Goal: Task Accomplishment & Management: Manage account settings

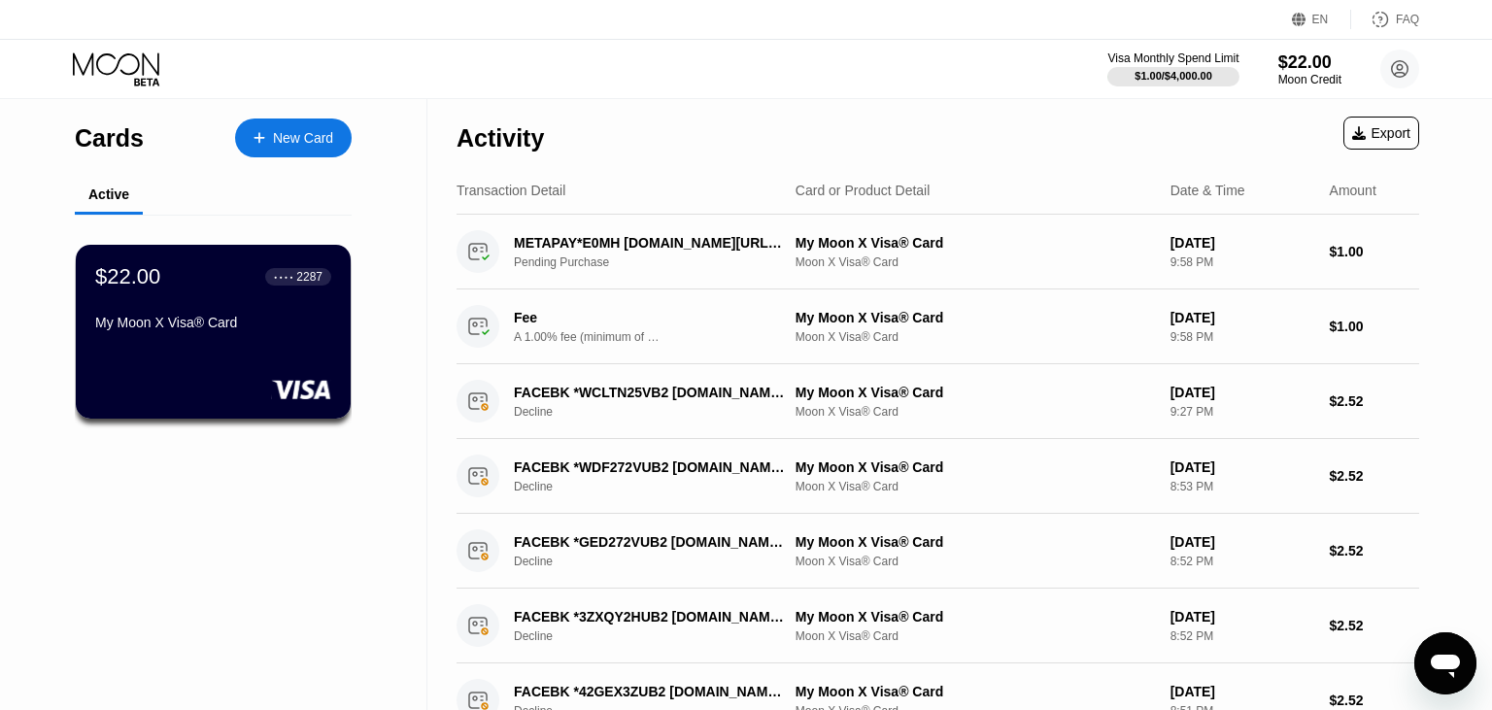
click at [910, 330] on div "My Moon X Visa® Card Moon X Visa® Card" at bounding box center [975, 327] width 359 height 34
click at [573, 338] on div "A 1.00% fee (minimum of $1.00) is charged on all transactions" at bounding box center [587, 337] width 146 height 14
click at [585, 332] on div "A 1.00% fee (minimum of $1.00) is charged on all transactions" at bounding box center [587, 337] width 146 height 14
click at [919, 232] on div "METAPAY*E0MH [DOMAIN_NAME][URL] IE Pending Purchase My Moon X Visa® Card Moon X…" at bounding box center [938, 252] width 963 height 75
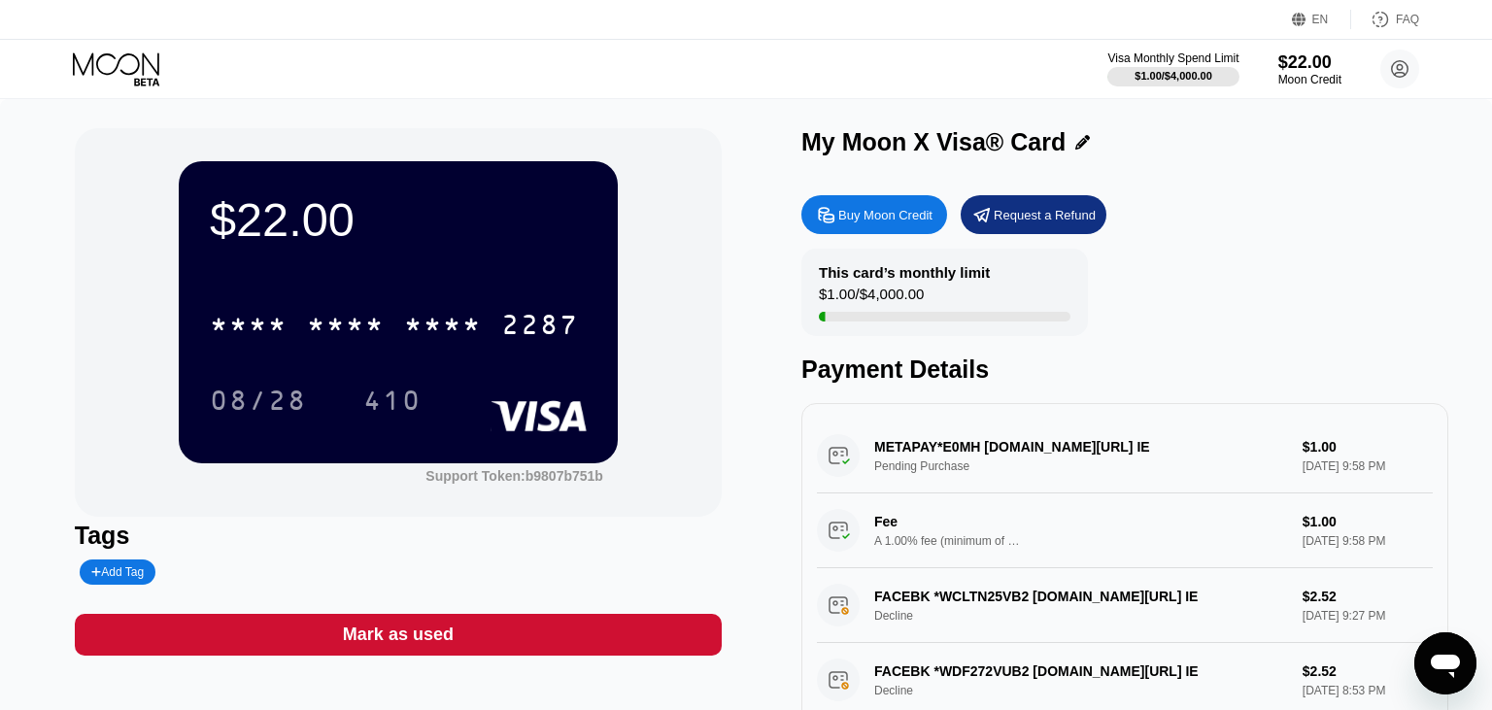
click at [1339, 449] on div "METAPAY*E0MH [DOMAIN_NAME][URL] IE Pending Purchase $1.00 [DATE] 9:58 PM Fee A …" at bounding box center [1125, 494] width 616 height 150
click at [925, 458] on div "METAPAY*E0MH [DOMAIN_NAME][URL] IE Pending Purchase $1.00 [DATE] 9:58 PM Fee A …" at bounding box center [1125, 494] width 616 height 150
drag, startPoint x: 867, startPoint y: 457, endPoint x: 841, endPoint y: 457, distance: 25.3
click at [857, 457] on div "METAPAY*E0MH [DOMAIN_NAME][URL] IE Pending Purchase $1.00 [DATE] 9:58 PM Fee A …" at bounding box center [1125, 494] width 616 height 150
click at [839, 457] on div "METAPAY*E0MH [DOMAIN_NAME][URL] IE Pending Purchase $1.00 [DATE] 9:58 PM Fee A …" at bounding box center [1125, 494] width 616 height 150
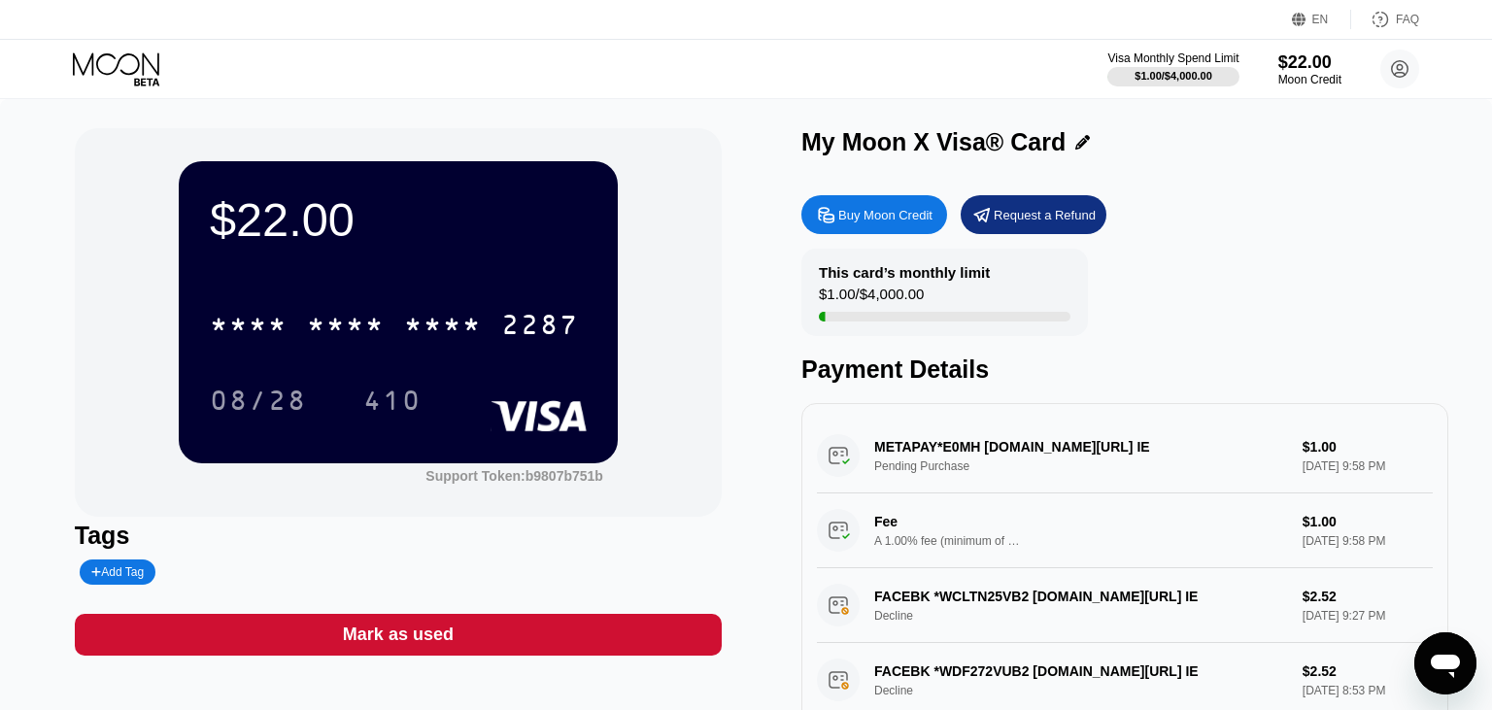
drag, startPoint x: 839, startPoint y: 457, endPoint x: 697, endPoint y: 91, distance: 392.2
click at [839, 457] on div "METAPAY*E0MH [DOMAIN_NAME][URL] IE Pending Purchase $1.00 [DATE] 9:58 PM Fee A …" at bounding box center [1125, 494] width 616 height 150
click at [938, 462] on div "METAPAY*E0MH [DOMAIN_NAME][URL] IE Pending Purchase $1.00 [DATE] 9:58 PM Fee A …" at bounding box center [1125, 494] width 616 height 150
click at [907, 459] on div "METAPAY*E0MH [DOMAIN_NAME][URL] IE Pending Purchase $1.00 [DATE] 9:58 PM Fee A …" at bounding box center [1125, 494] width 616 height 150
click at [906, 458] on div "METAPAY*E0MH [DOMAIN_NAME][URL] IE Pending Purchase $1.00 [DATE] 9:58 PM Fee A …" at bounding box center [1125, 494] width 616 height 150
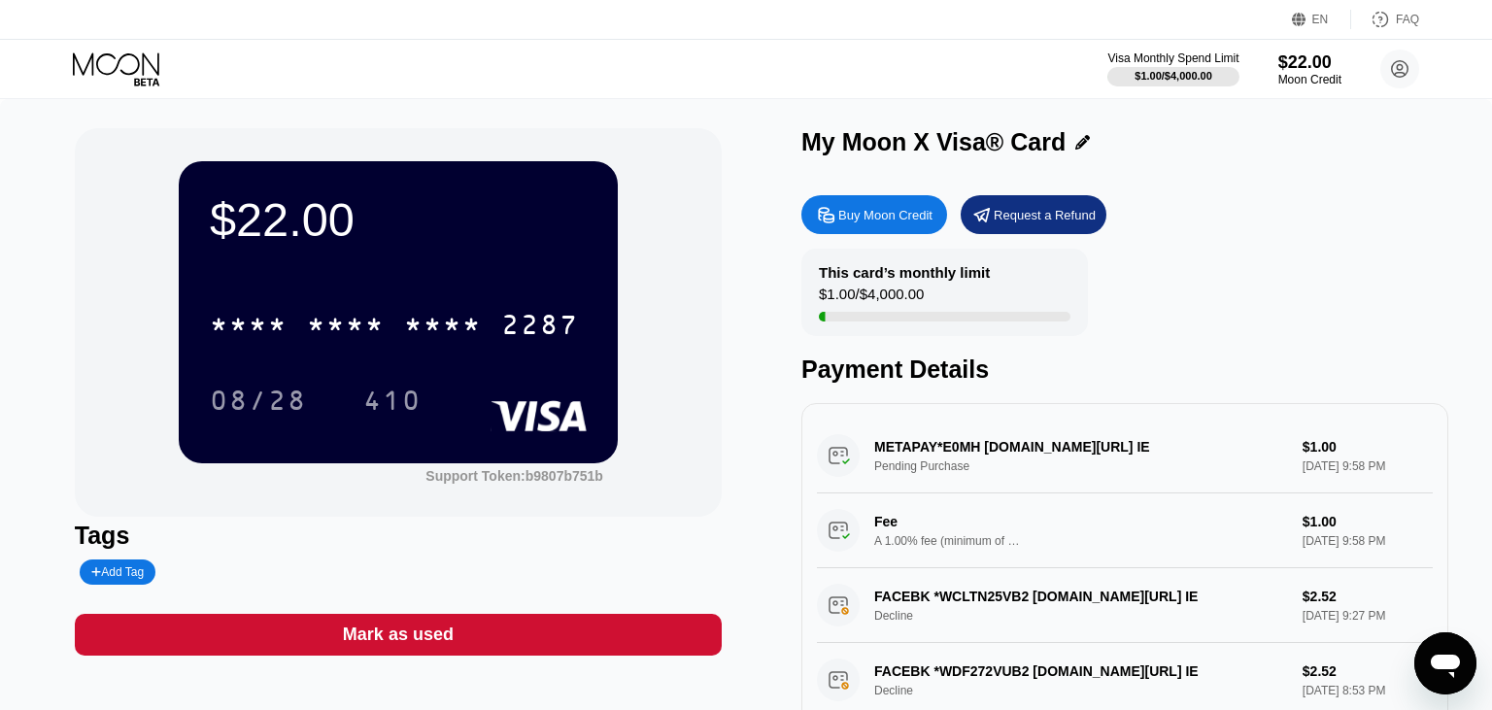
click at [1325, 457] on div "METAPAY*E0MH [DOMAIN_NAME][URL] IE Pending Purchase $1.00 [DATE] 9:58 PM Fee A …" at bounding box center [1125, 494] width 616 height 150
click at [1393, 479] on div "METAPAY*E0MH [DOMAIN_NAME][URL] IE Pending Purchase $1.00 [DATE] 9:58 PM Fee A …" at bounding box center [1125, 494] width 616 height 150
drag, startPoint x: 978, startPoint y: 453, endPoint x: 950, endPoint y: 455, distance: 28.2
click at [950, 455] on div "METAPAY*E0MH [DOMAIN_NAME][URL] IE Pending Purchase $1.00 [DATE] 9:58 PM Fee A …" at bounding box center [1125, 494] width 616 height 150
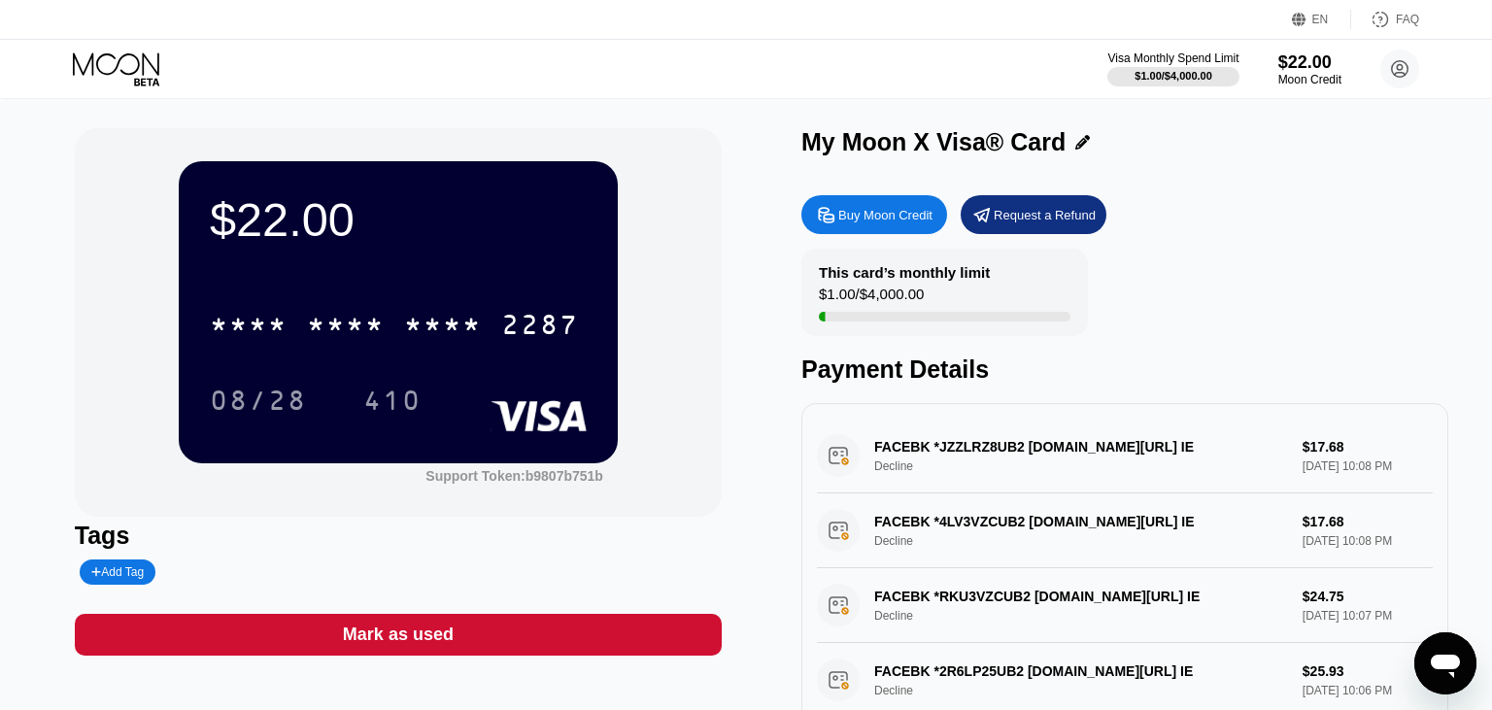
click at [1069, 457] on div "FACEBK *JZZLRZ8UB2 fb.me/ads IE Decline $17.68 Sep 21, 2025 10:08 PM" at bounding box center [1125, 456] width 616 height 75
click at [1078, 457] on div "FACEBK *JZZLRZ8UB2 fb.me/ads IE Decline $17.68 Sep 21, 2025 10:08 PM" at bounding box center [1125, 456] width 616 height 75
click at [1404, 65] on circle at bounding box center [1399, 69] width 39 height 39
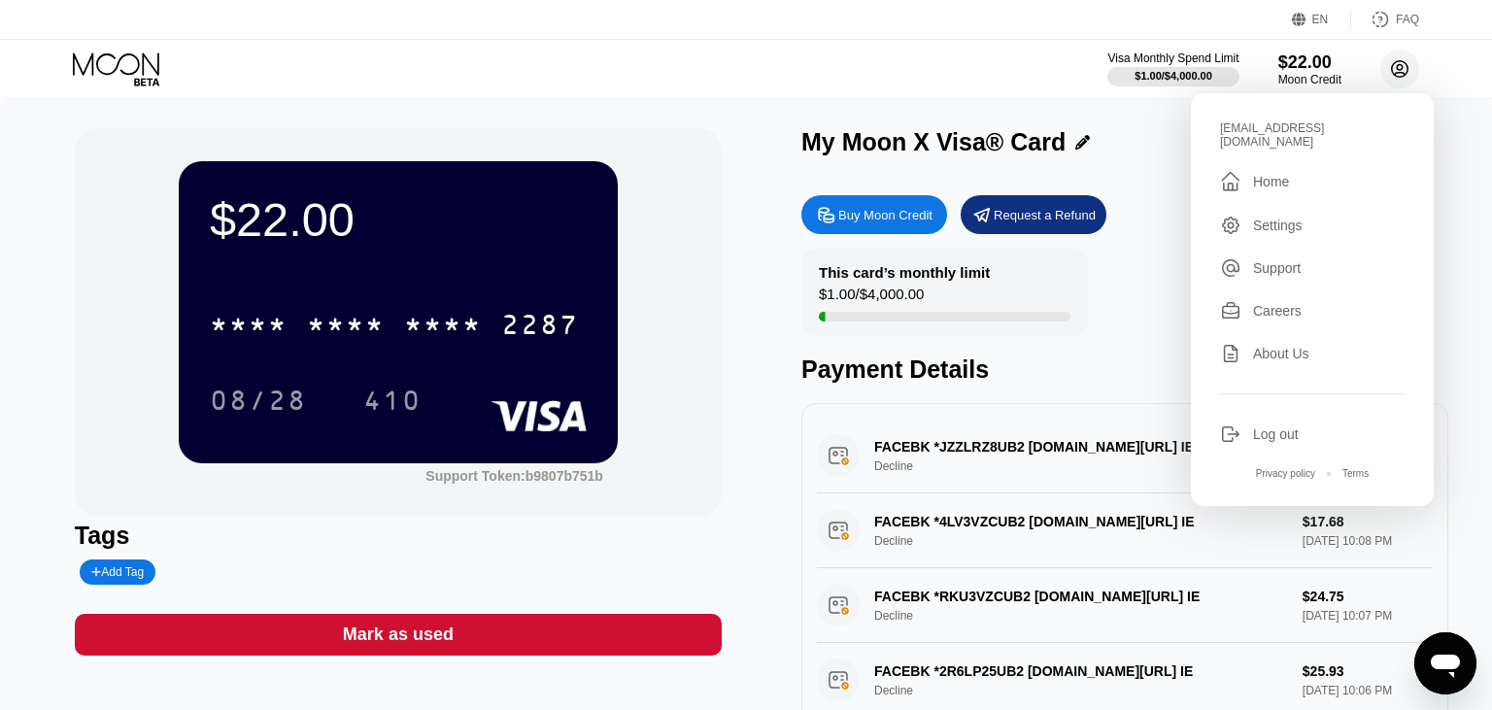
click at [1404, 65] on circle at bounding box center [1399, 69] width 39 height 39
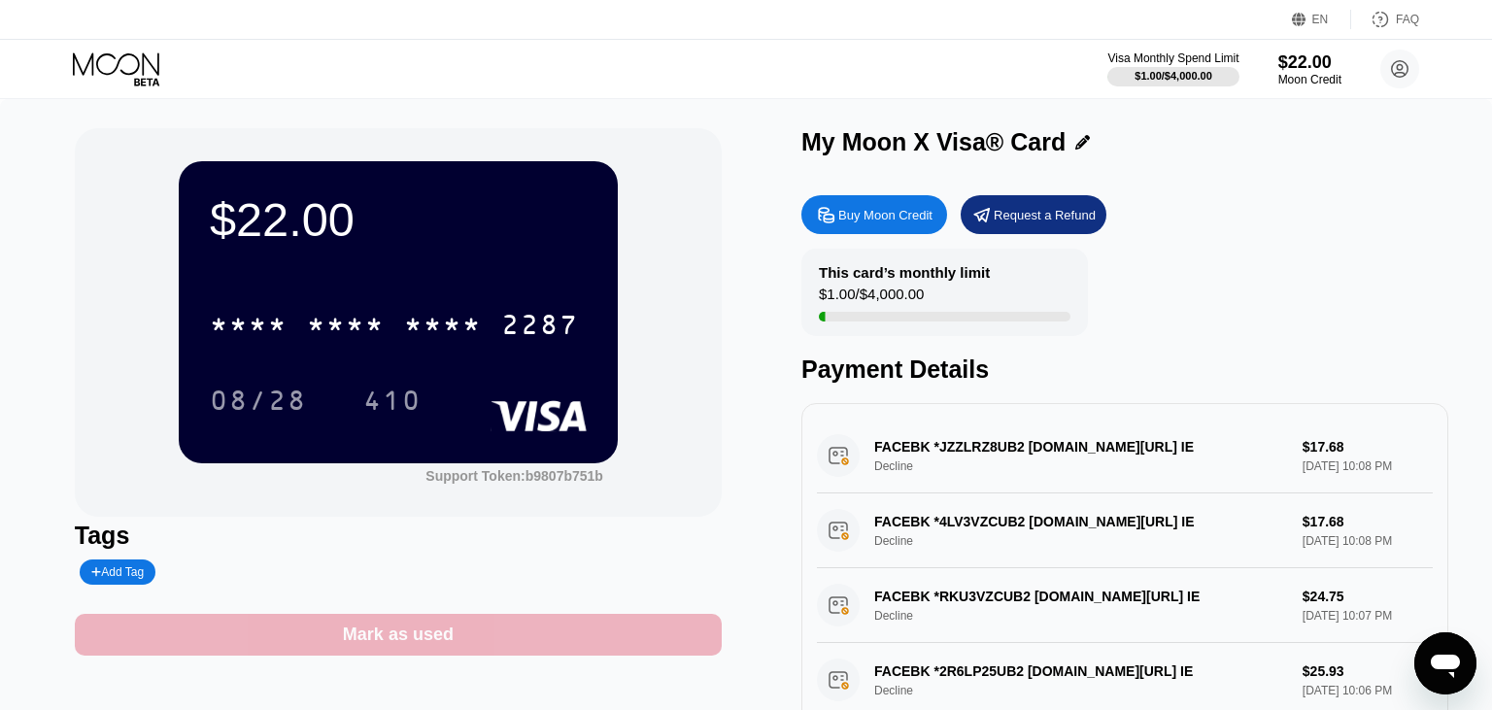
click at [493, 624] on div "Mark as used" at bounding box center [398, 635] width 647 height 42
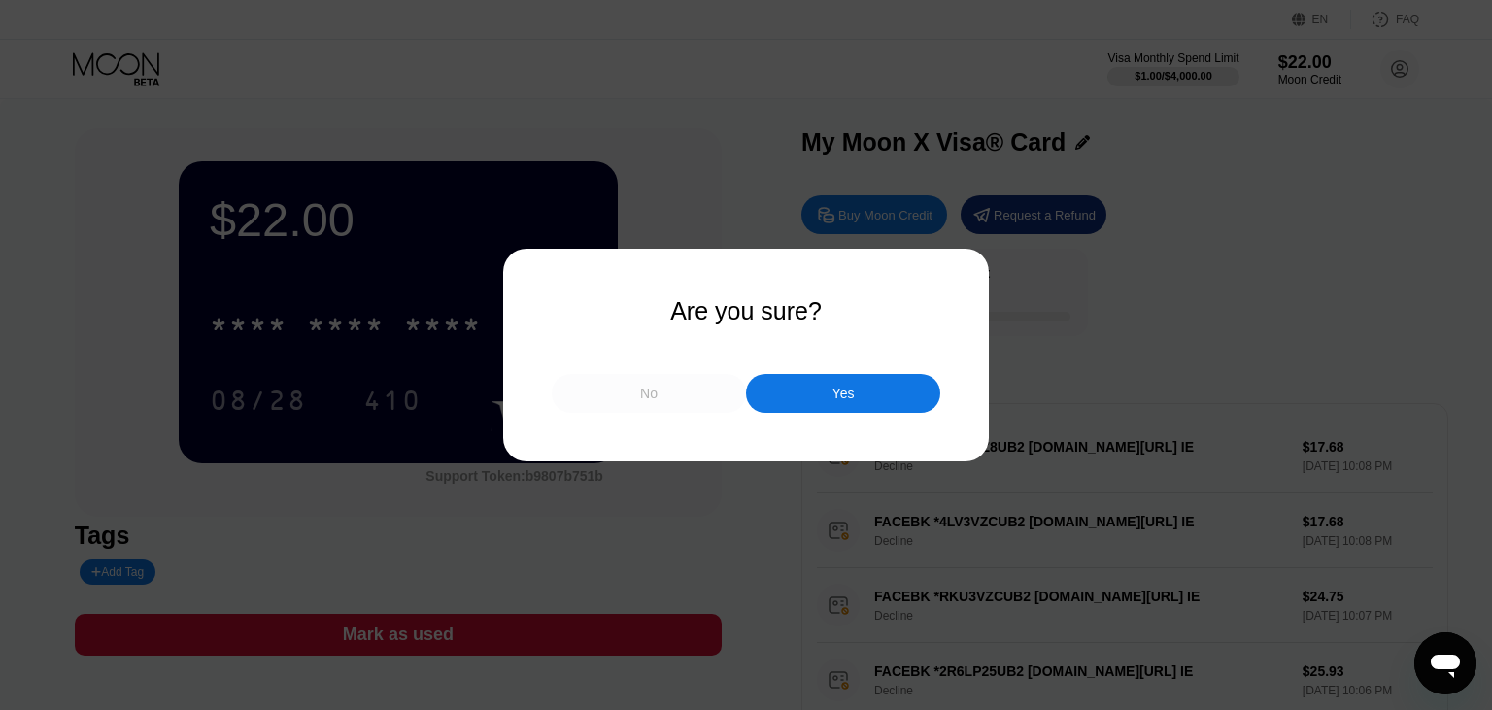
click at [654, 394] on div "No" at bounding box center [648, 393] width 17 height 17
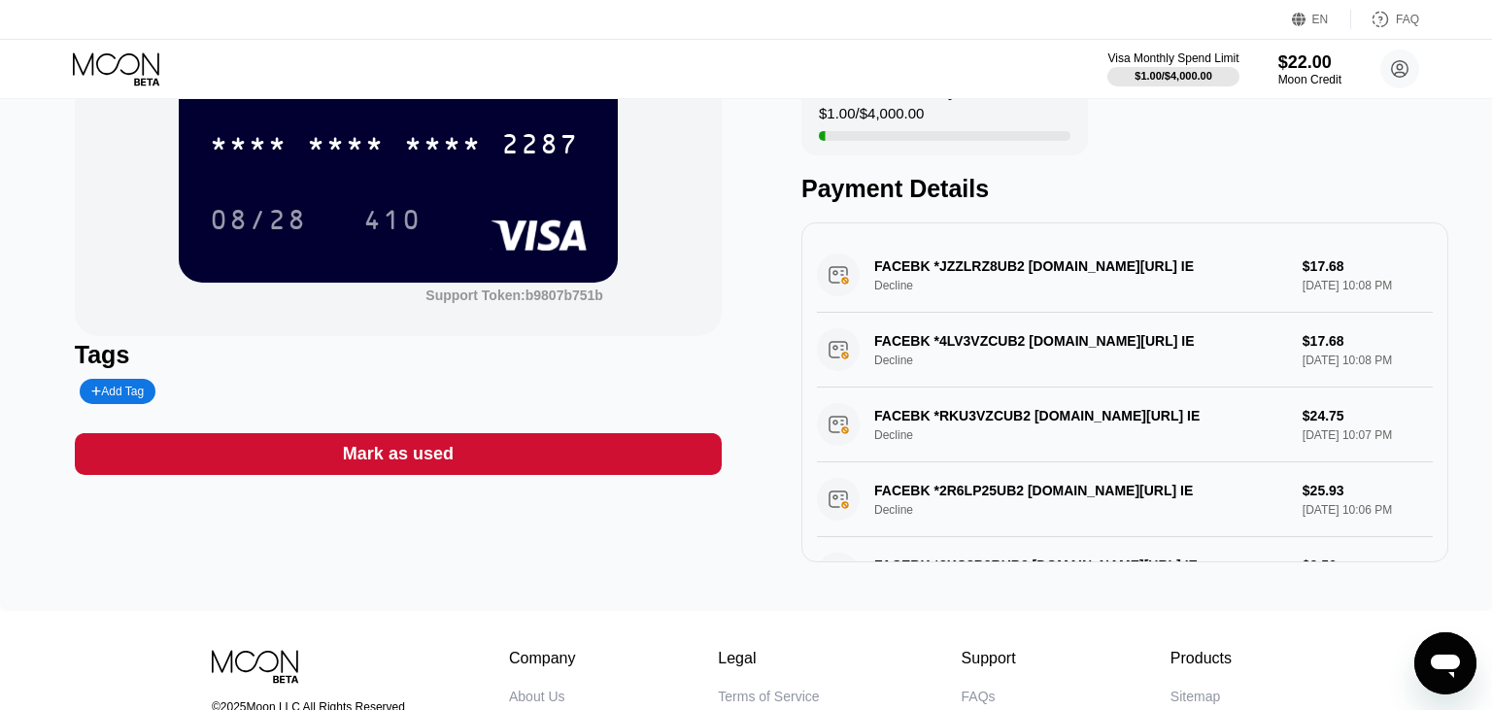
scroll to position [102, 0]
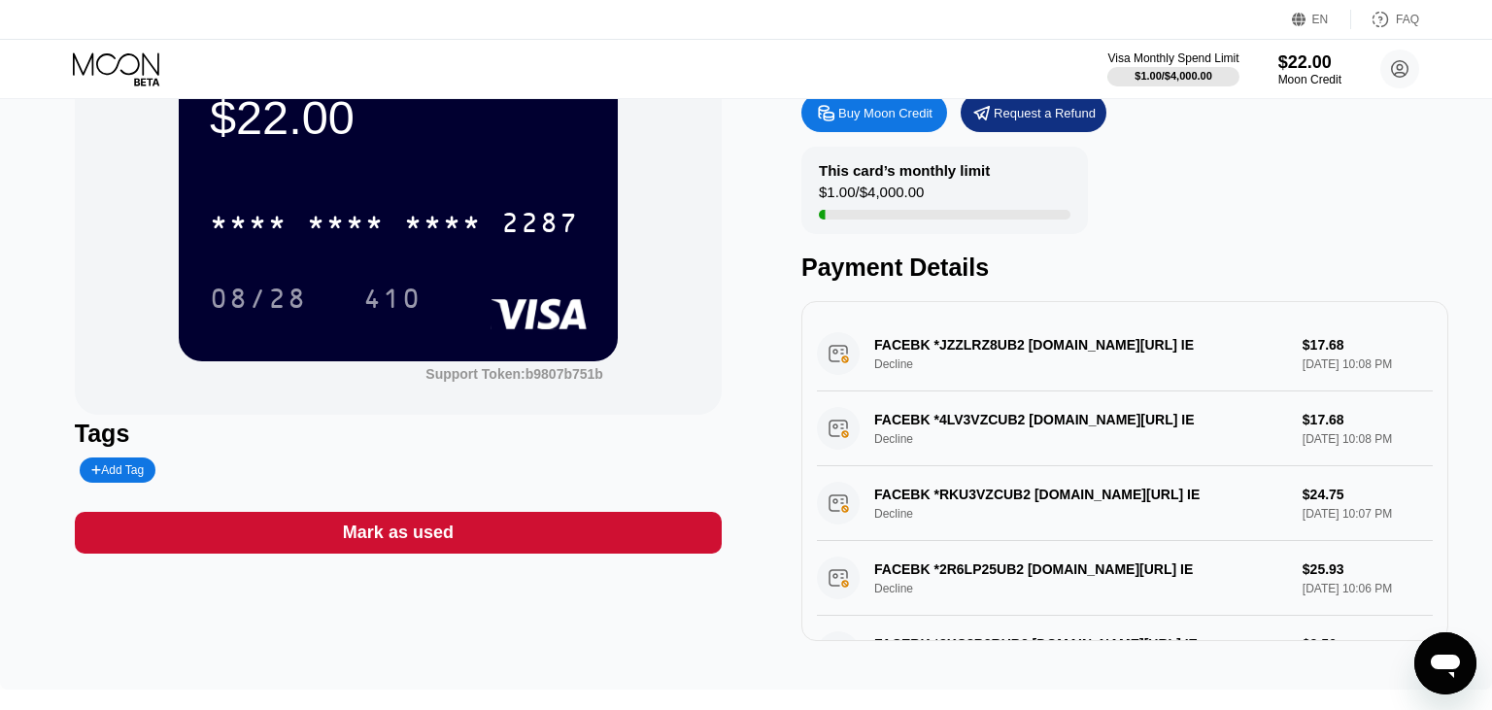
drag, startPoint x: 1080, startPoint y: 352, endPoint x: 871, endPoint y: 347, distance: 208.9
click at [871, 347] on div "FACEBK *JZZLRZ8UB2 fb.me/ads IE Decline $17.68 Sep 21, 2025 10:08 PM" at bounding box center [1125, 354] width 616 height 75
click at [962, 343] on div "FACEBK *JZZLRZ8UB2 fb.me/ads IE Decline $17.68 Sep 21, 2025 10:08 PM" at bounding box center [1125, 354] width 616 height 75
click at [963, 344] on div "FACEBK *JZZLRZ8UB2 fb.me/ads IE Decline $17.68 Sep 21, 2025 10:08 PM" at bounding box center [1125, 354] width 616 height 75
click at [820, 356] on div "FACEBK *JZZLRZ8UB2 fb.me/ads IE Decline $17.68 Sep 21, 2025 10:08 PM" at bounding box center [1125, 354] width 616 height 75
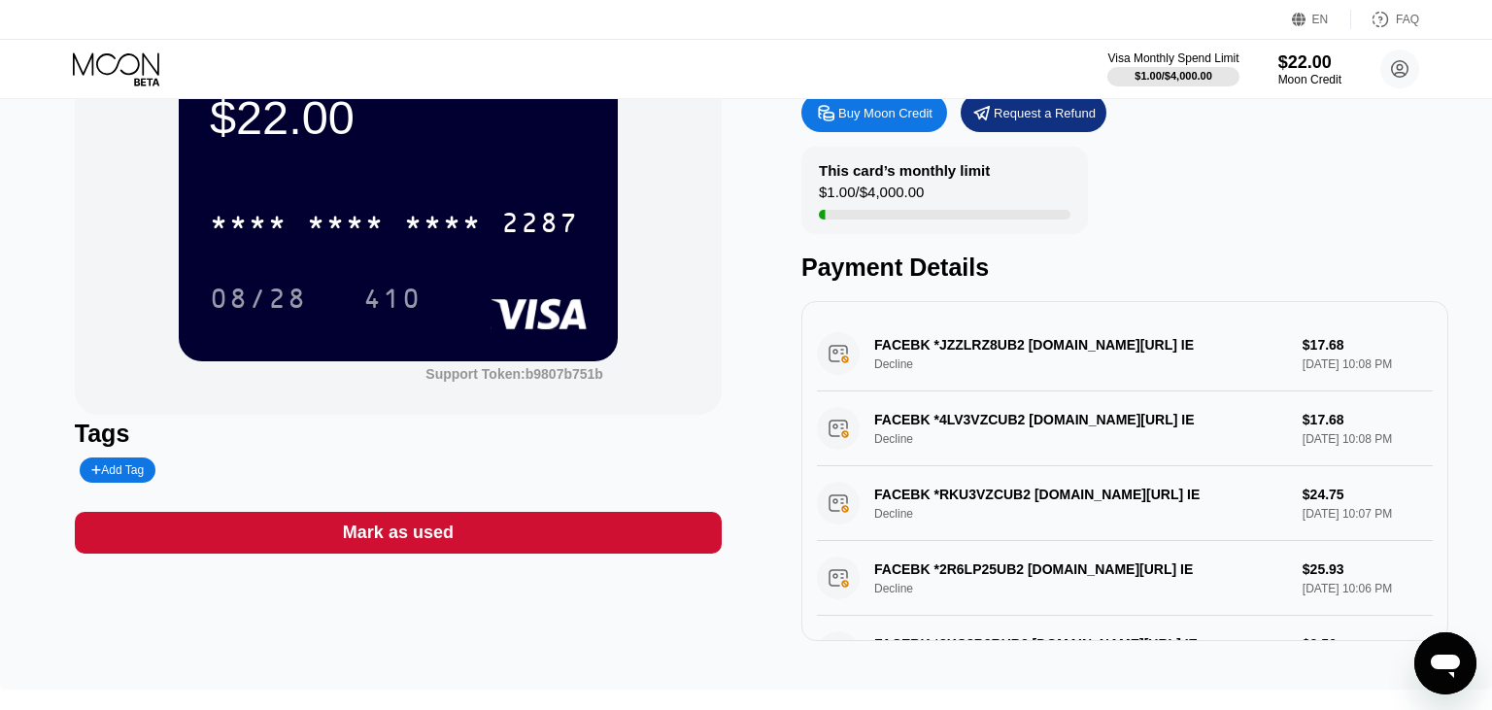
drag, startPoint x: 822, startPoint y: 356, endPoint x: 838, endPoint y: 357, distance: 16.5
click at [833, 356] on div "FACEBK *JZZLRZ8UB2 fb.me/ads IE Decline $17.68 Sep 21, 2025 10:08 PM" at bounding box center [1125, 354] width 616 height 75
click at [838, 357] on div "FACEBK *JZZLRZ8UB2 fb.me/ads IE Decline $17.68 Sep 21, 2025 10:08 PM" at bounding box center [1125, 354] width 616 height 75
click at [881, 358] on div "FACEBK *JZZLRZ8UB2 fb.me/ads IE Decline $17.68 Sep 21, 2025 10:08 PM" at bounding box center [1125, 354] width 616 height 75
click at [880, 358] on div "FACEBK *JZZLRZ8UB2 fb.me/ads IE Decline $17.68 Sep 21, 2025 10:08 PM" at bounding box center [1125, 354] width 616 height 75
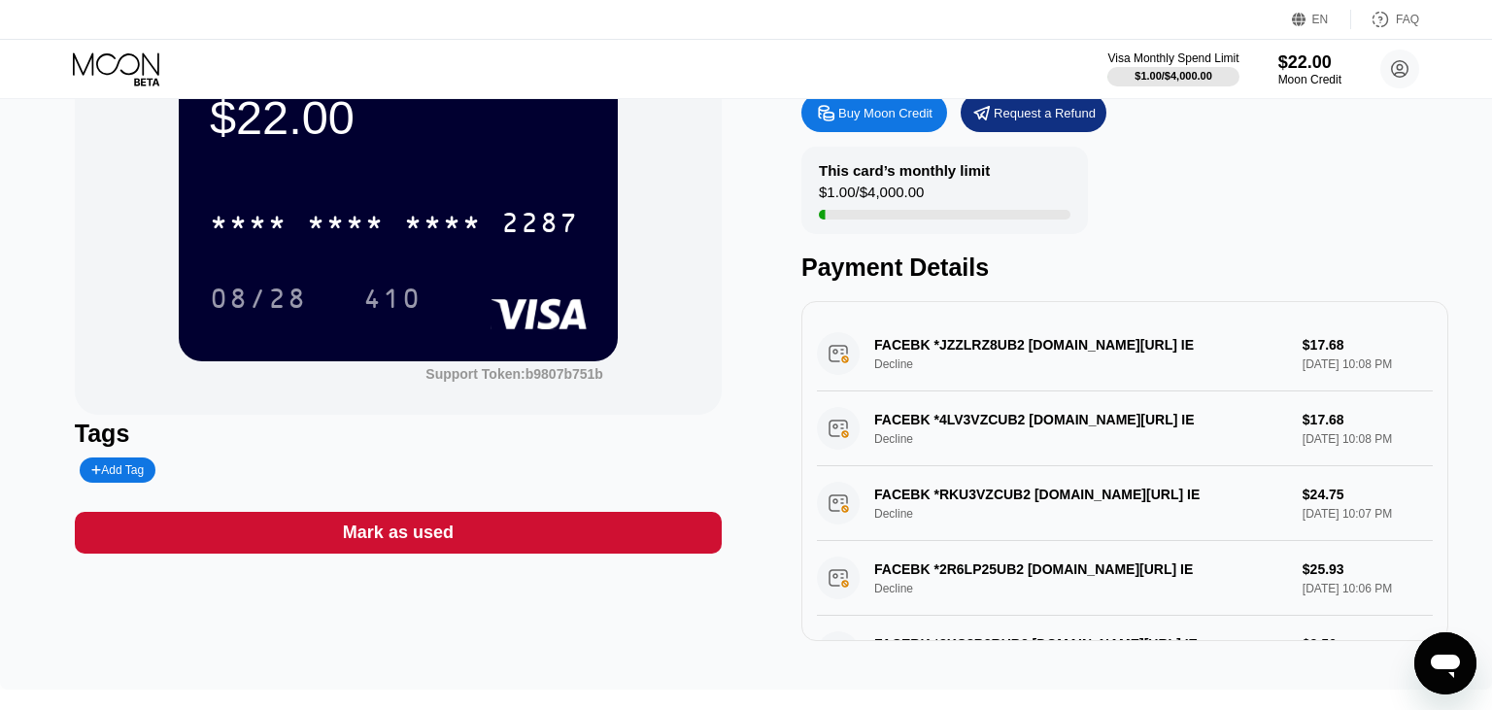
click at [944, 352] on div "FACEBK *JZZLRZ8UB2 fb.me/ads IE Decline $17.68 Sep 21, 2025 10:08 PM" at bounding box center [1125, 354] width 616 height 75
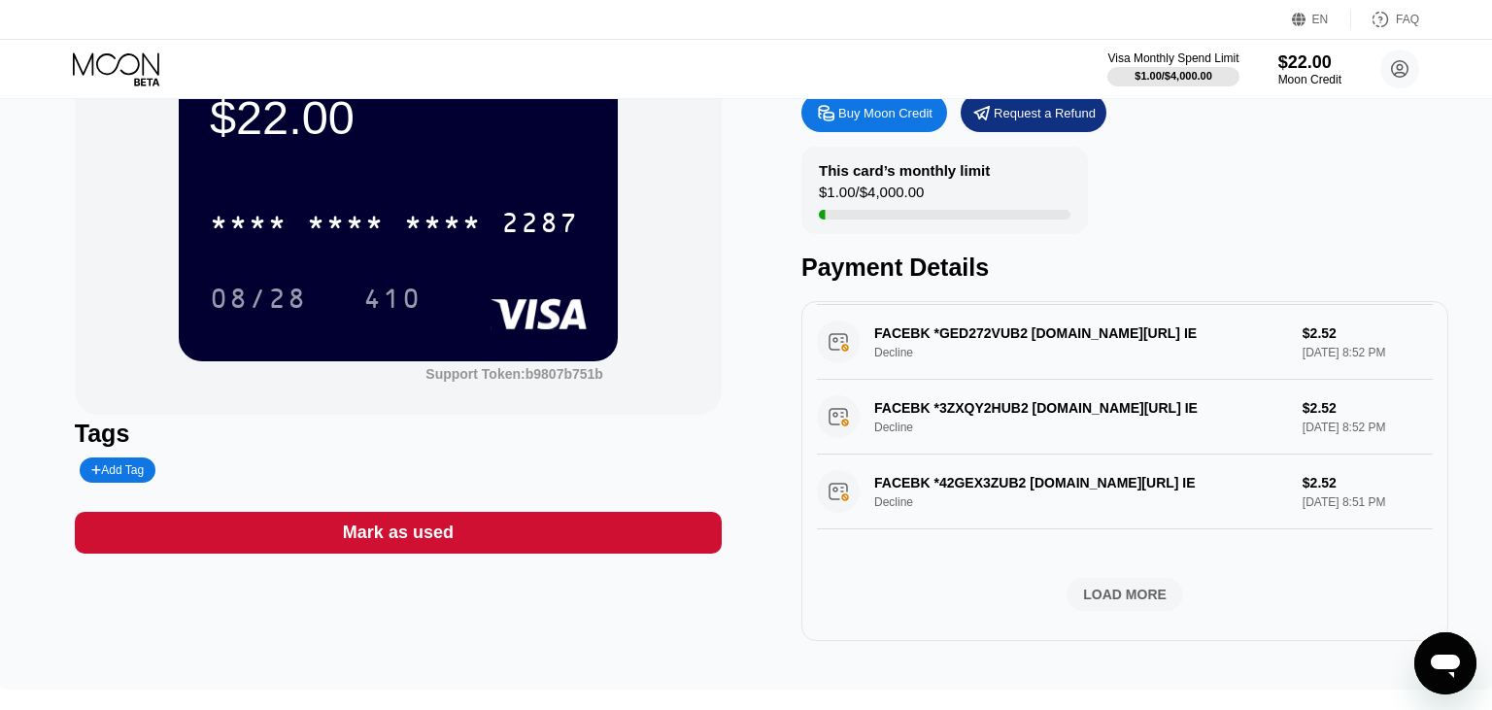
scroll to position [766, 0]
